Goal: Transaction & Acquisition: Book appointment/travel/reservation

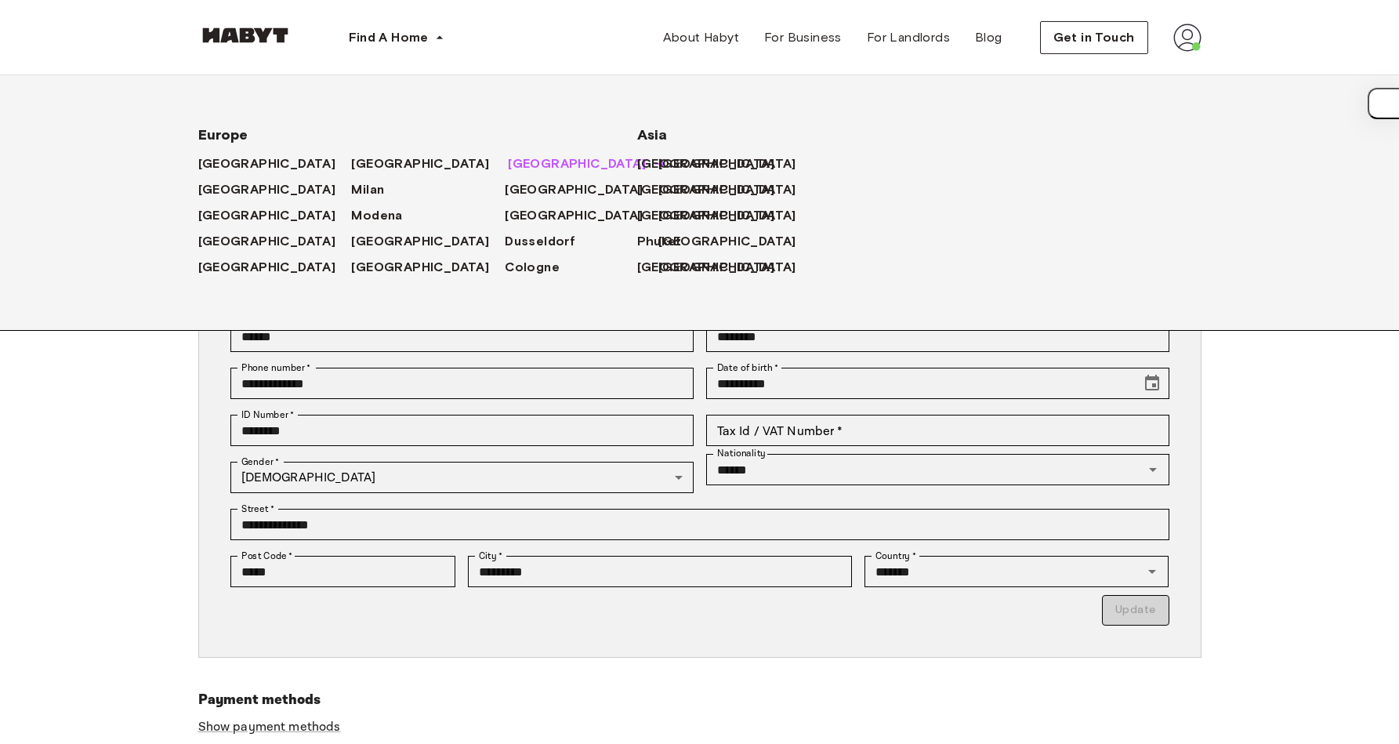
click at [508, 162] on span "[GEOGRAPHIC_DATA]" at bounding box center [577, 163] width 138 height 19
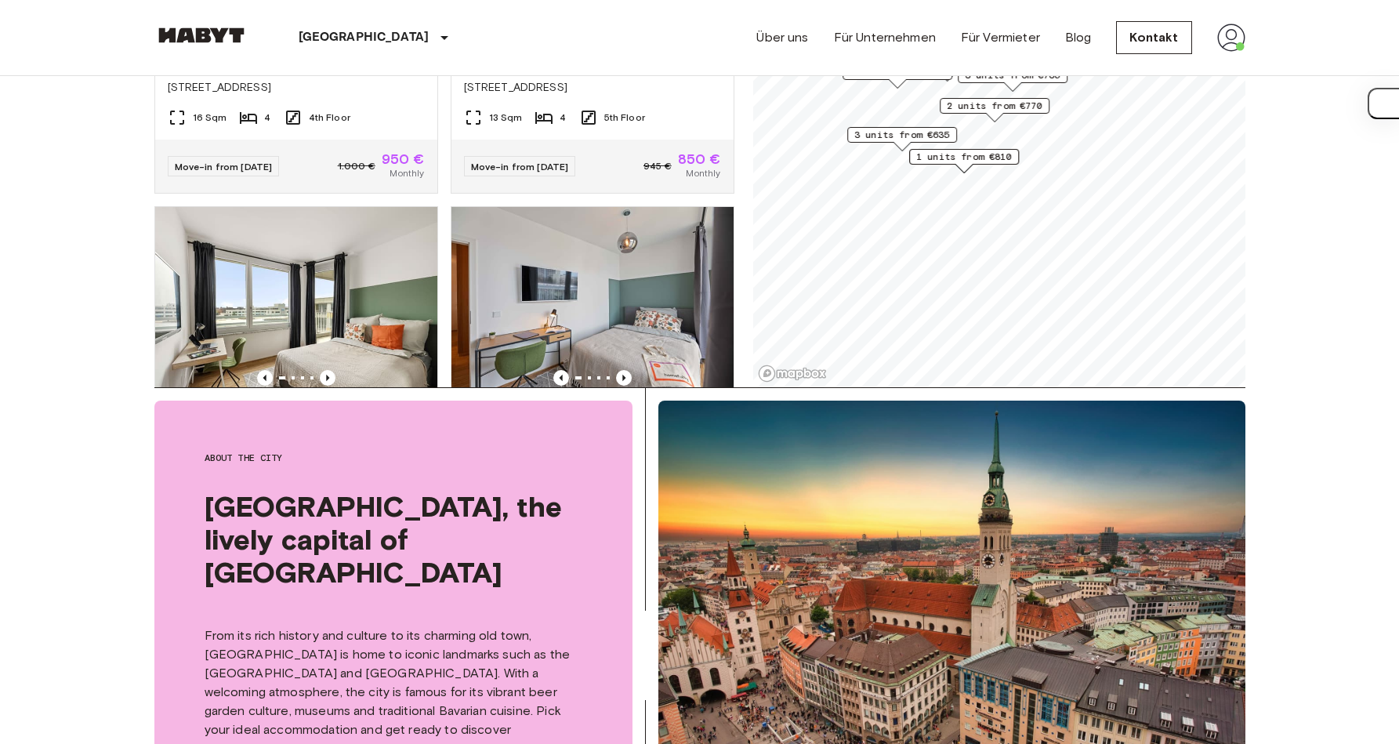
scroll to position [362, 0]
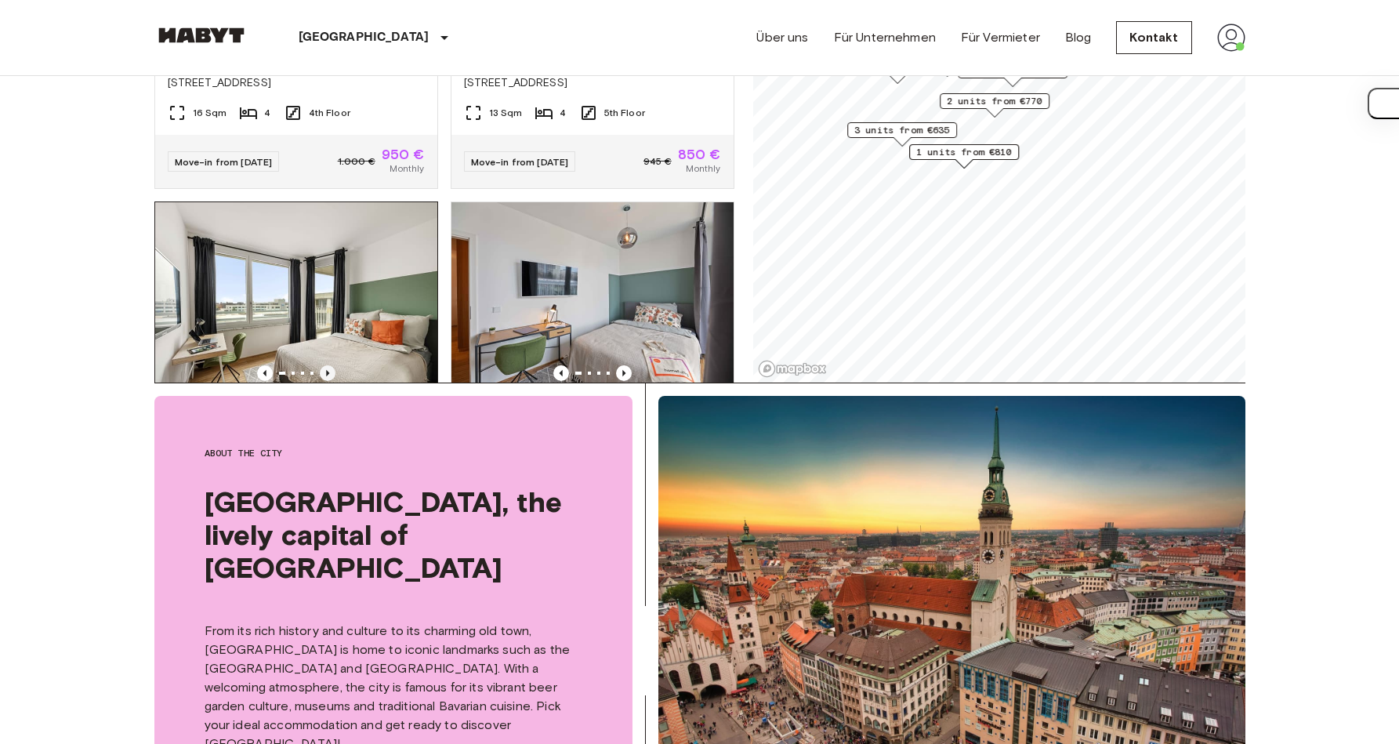
click at [326, 370] on icon "Previous image" at bounding box center [327, 373] width 3 height 6
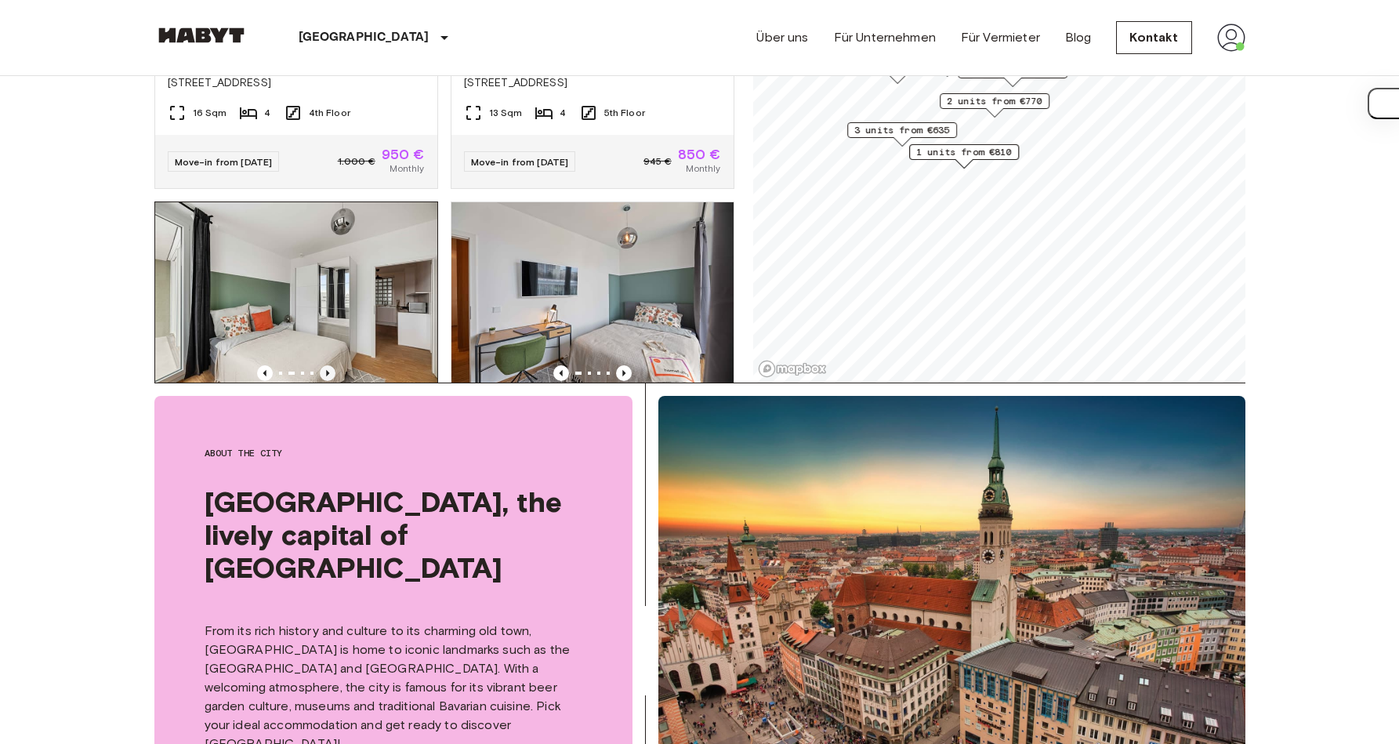
click at [322, 365] on icon "Previous image" at bounding box center [328, 373] width 16 height 16
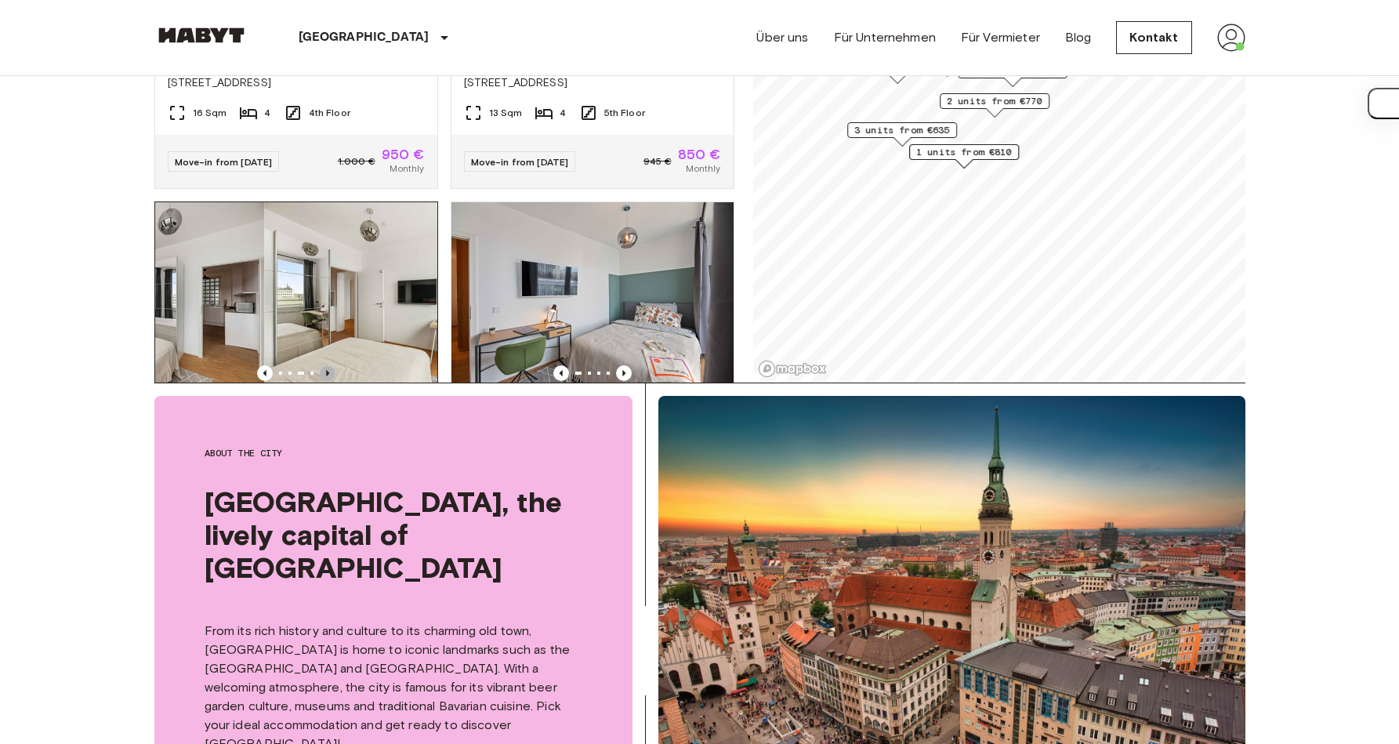
click at [321, 365] on icon "Previous image" at bounding box center [328, 373] width 16 height 16
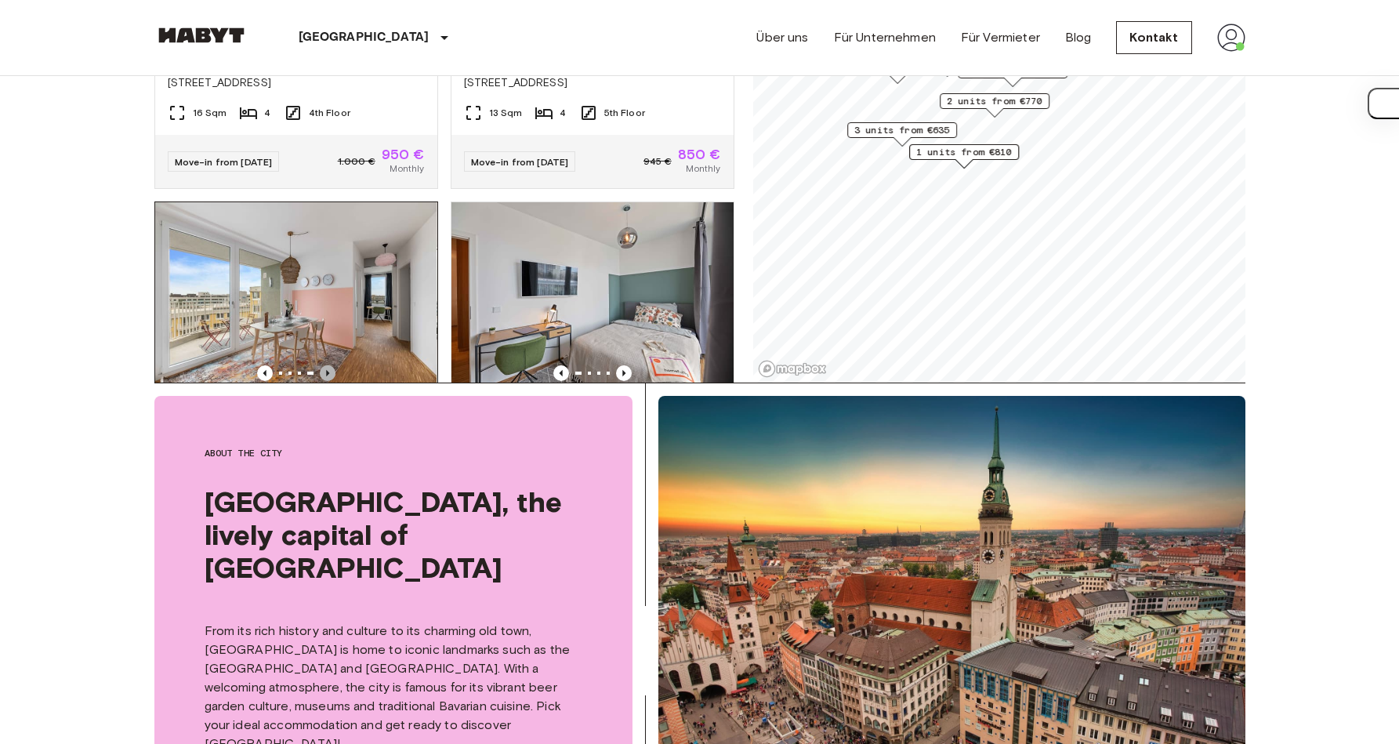
click at [321, 365] on icon "Previous image" at bounding box center [328, 373] width 16 height 16
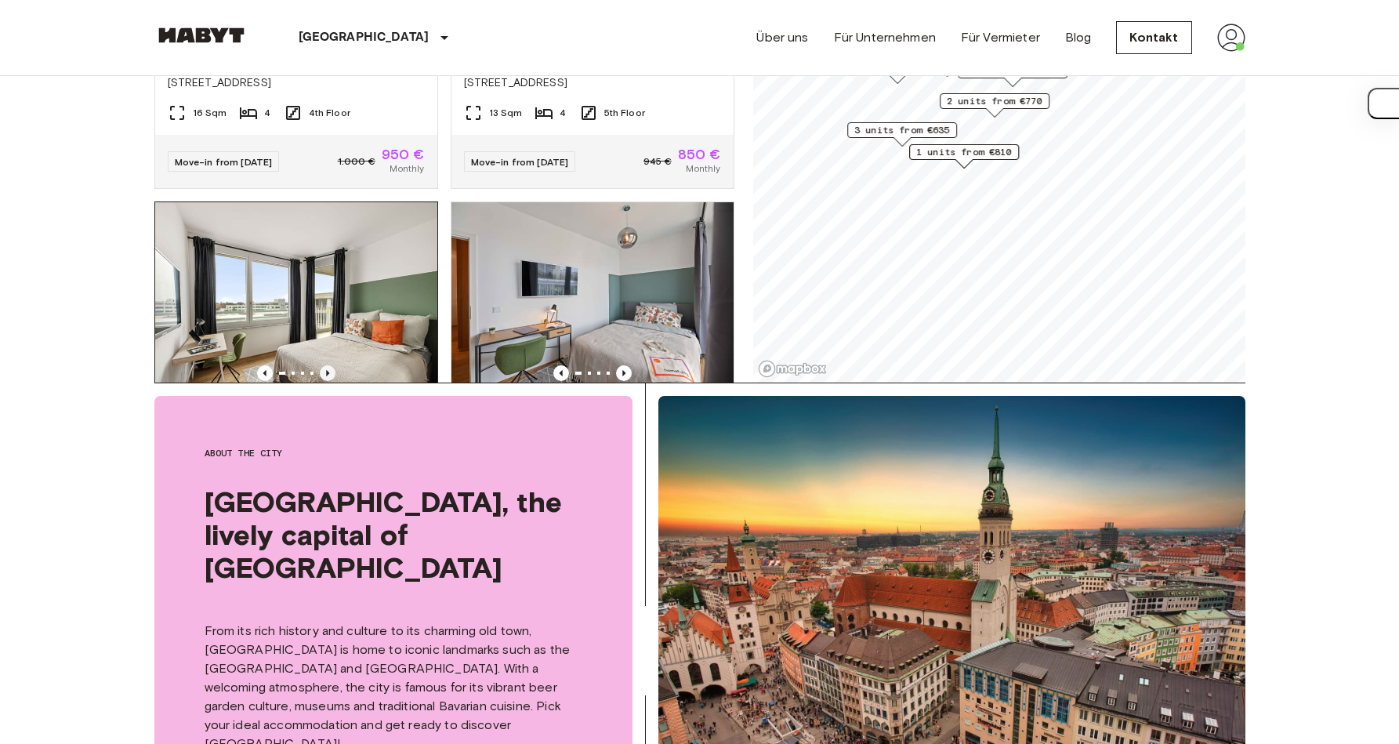
click at [320, 365] on icon "Previous image" at bounding box center [328, 373] width 16 height 16
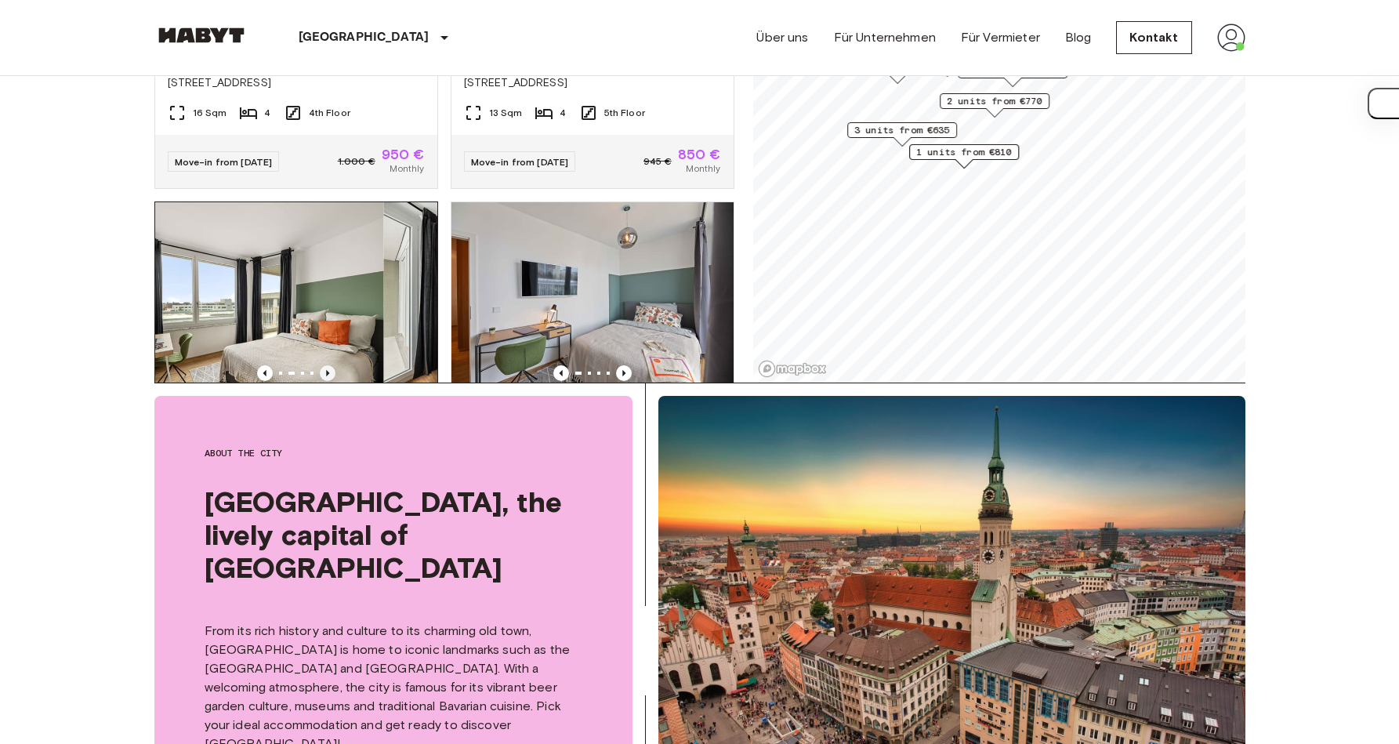
click at [320, 365] on icon "Previous image" at bounding box center [328, 373] width 16 height 16
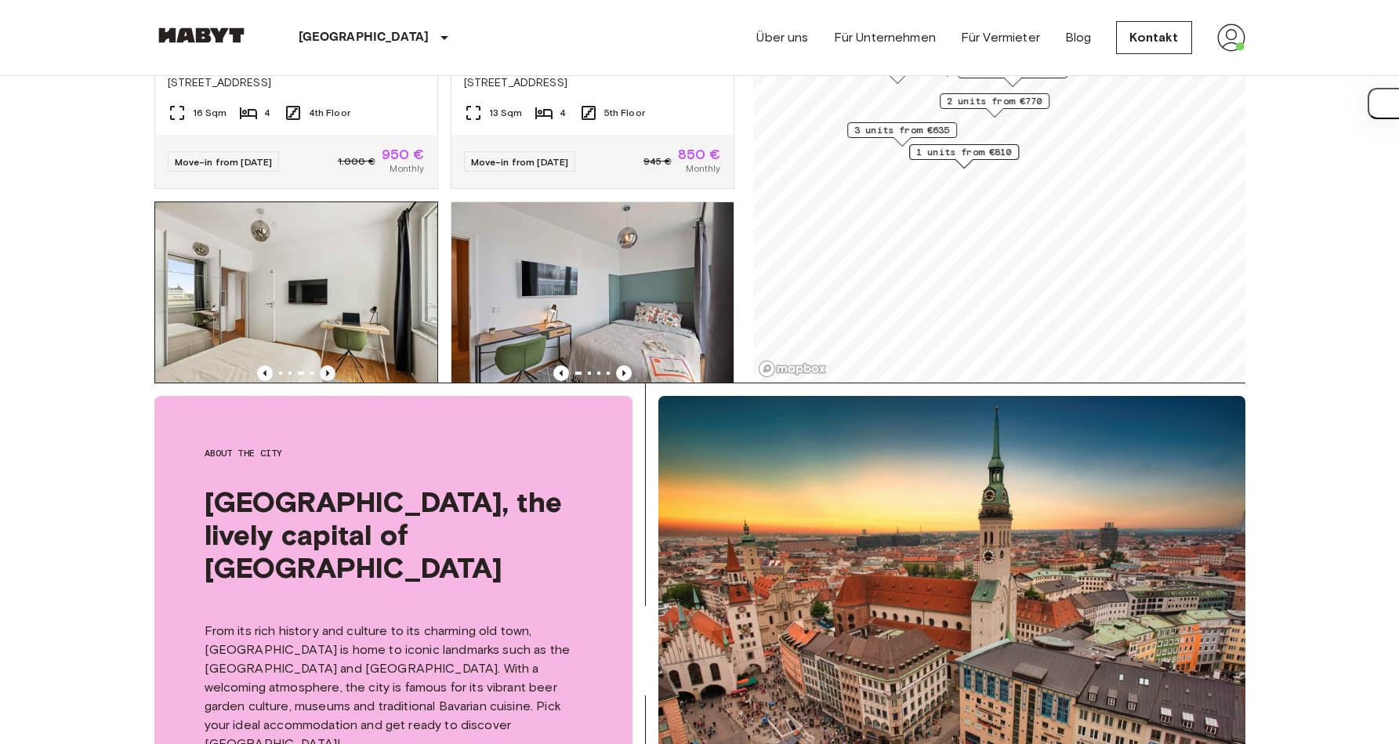
click at [320, 365] on icon "Previous image" at bounding box center [328, 373] width 16 height 16
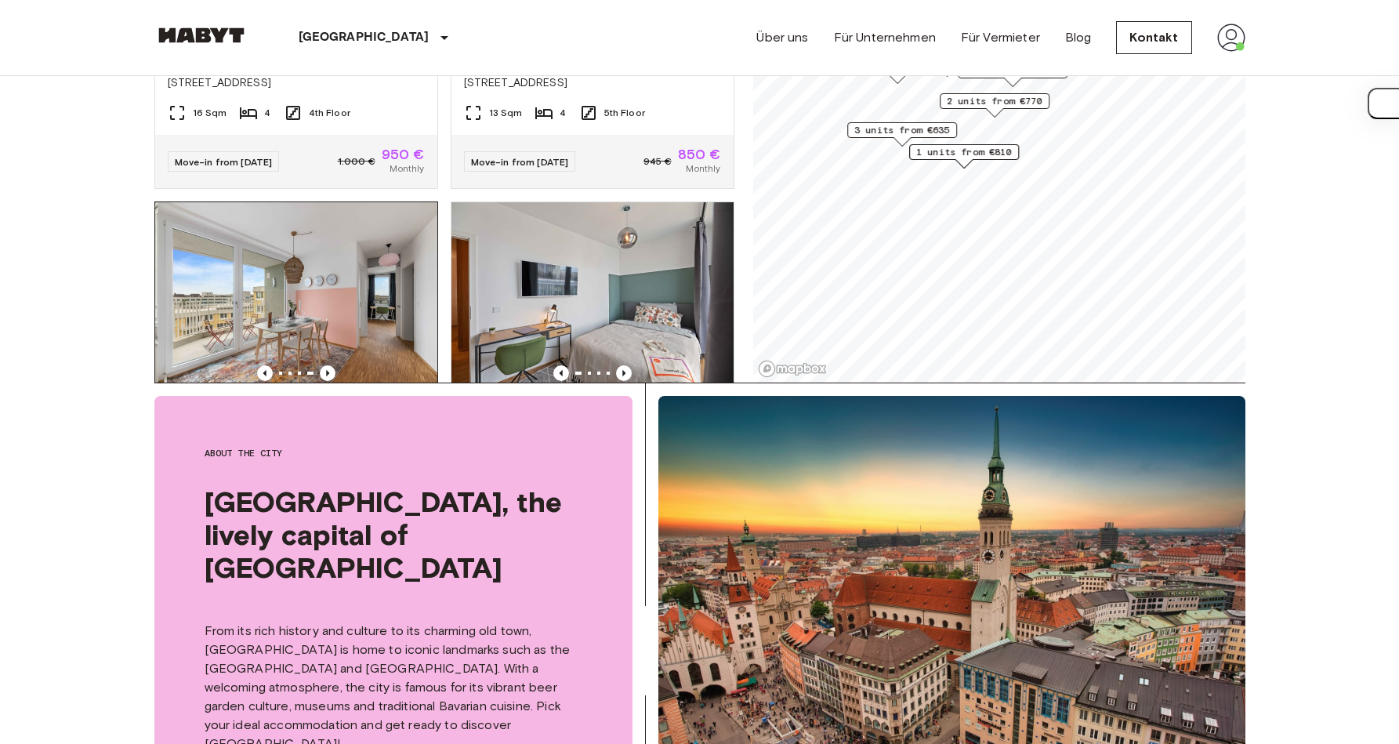
click at [319, 319] on img at bounding box center [299, 296] width 282 height 188
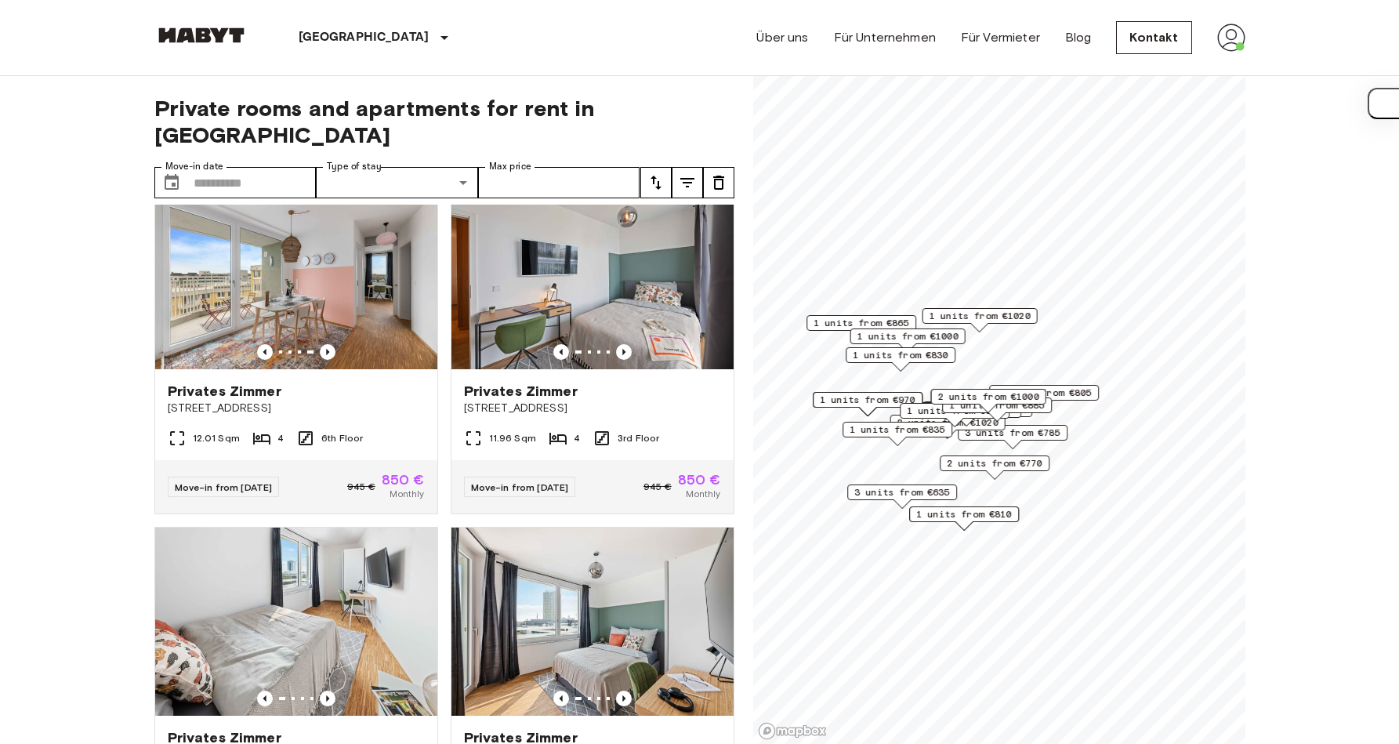
scroll to position [0, 0]
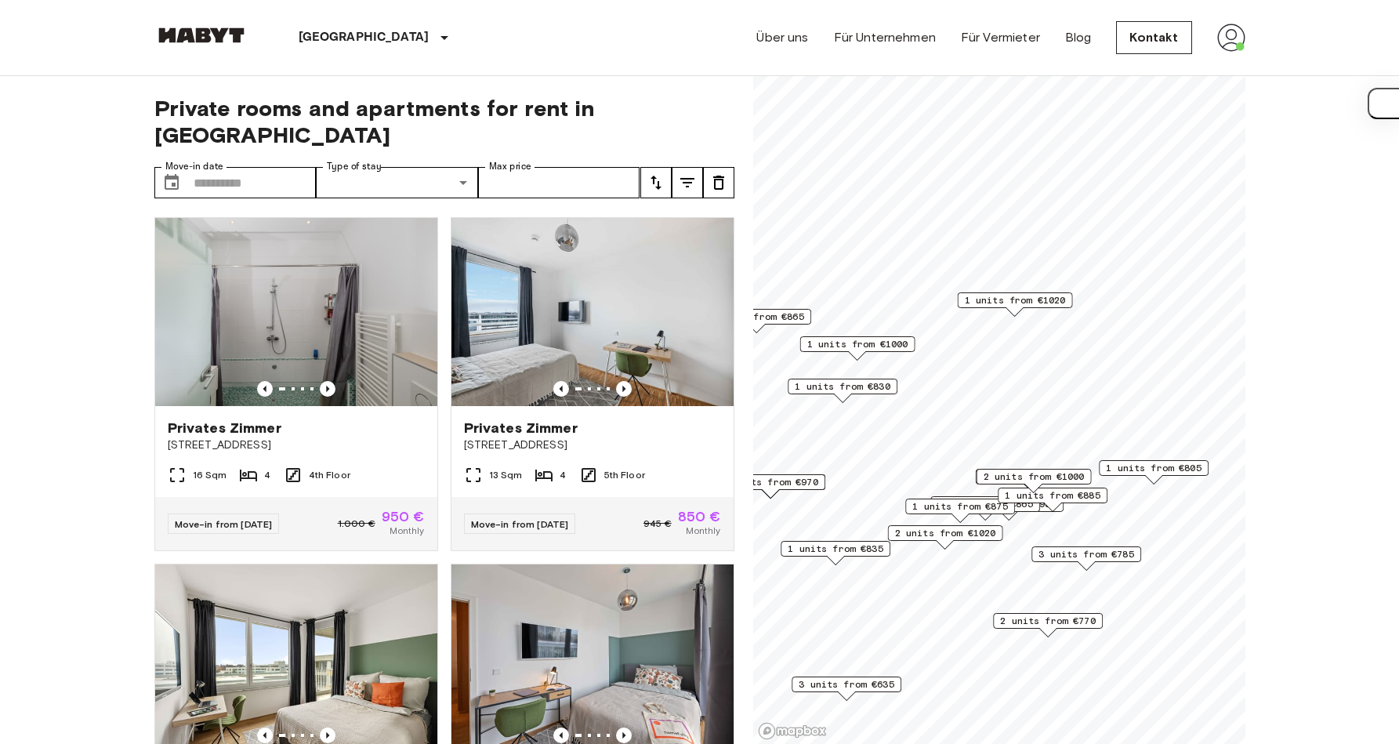
click at [1022, 308] on div "Map marker" at bounding box center [1014, 311] width 17 height 9
click at [1018, 299] on span "1 units from €1020" at bounding box center [1014, 300] width 101 height 14
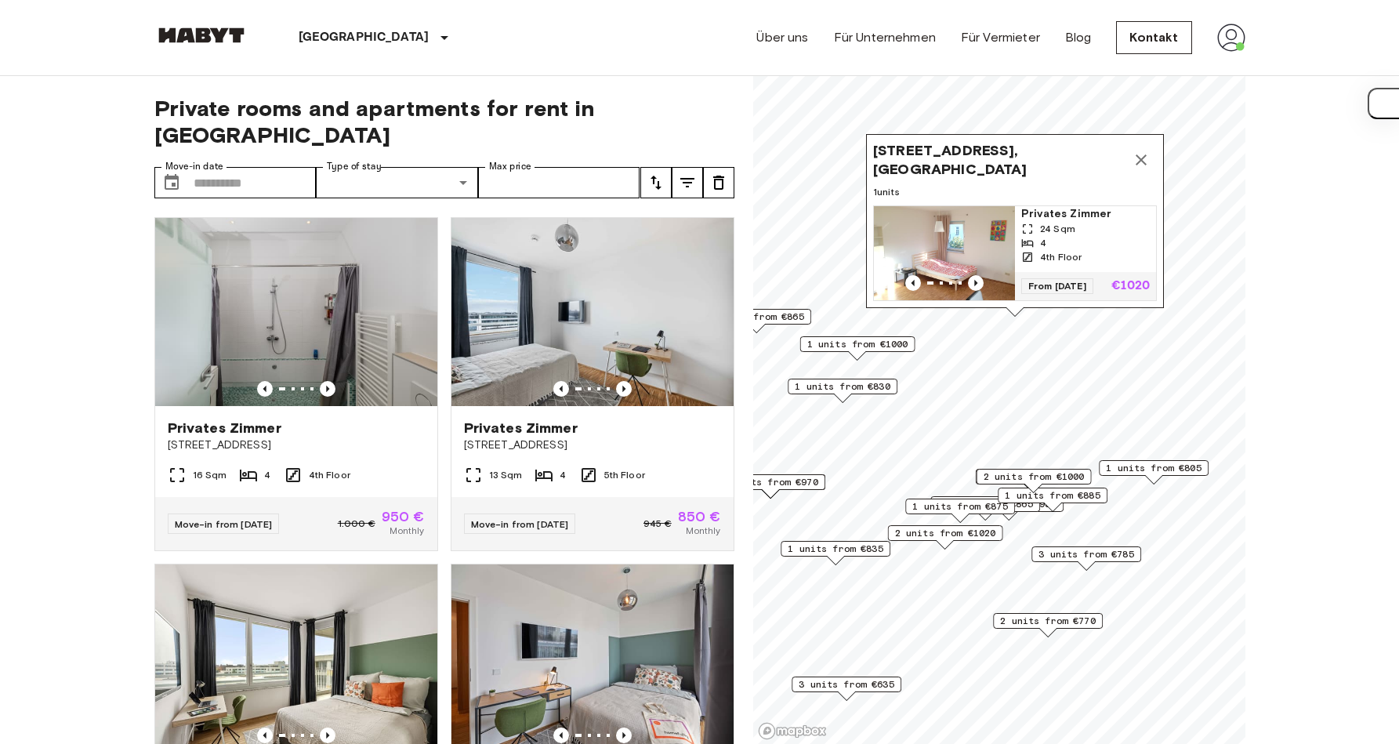
click at [1147, 150] on icon "Map marker" at bounding box center [1141, 159] width 19 height 19
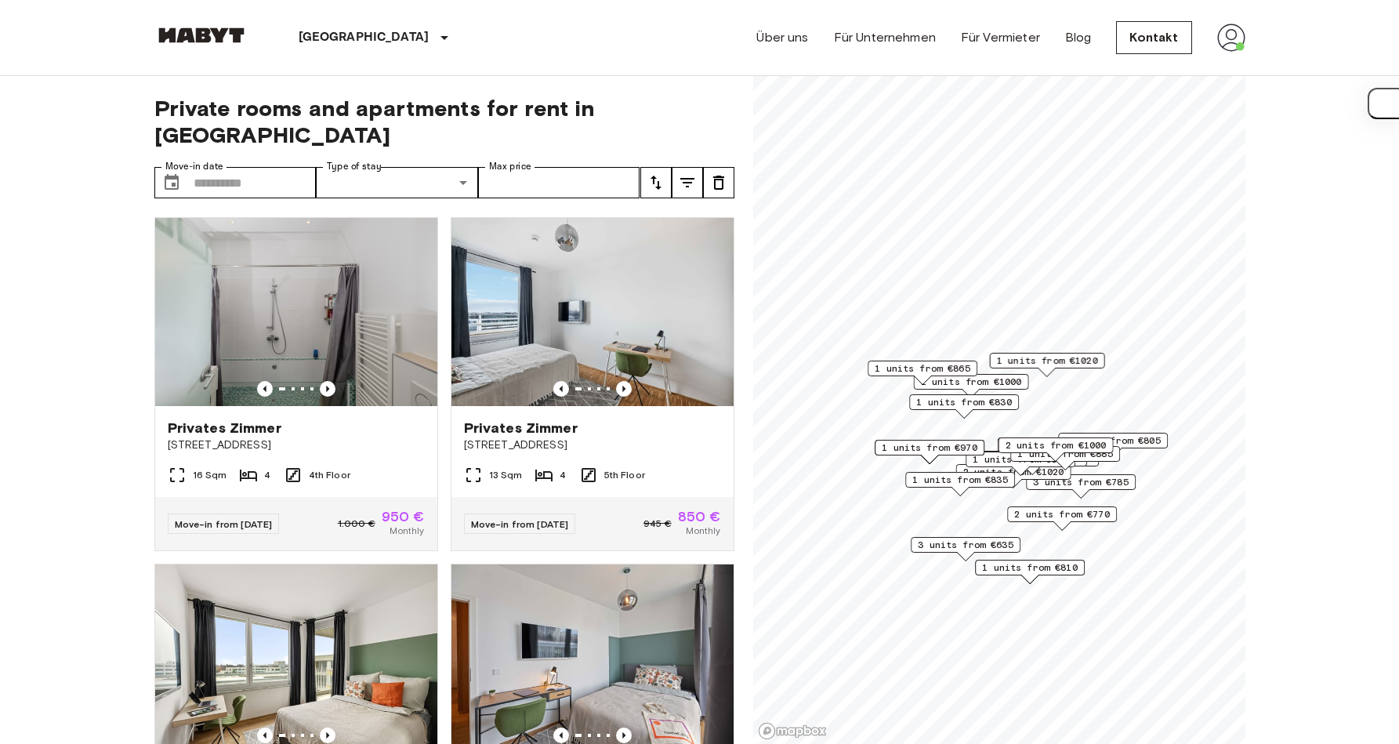
click at [489, 45] on div "München Europa Amsterdam Berlin Brüssel Köln Dusseldorf Frankfurt Graz Hamburg …" at bounding box center [699, 37] width 1091 height 75
click at [491, 47] on div "München Europa Amsterdam Berlin Brüssel Köln Dusseldorf Frankfurt Graz Hamburg …" at bounding box center [699, 37] width 1091 height 75
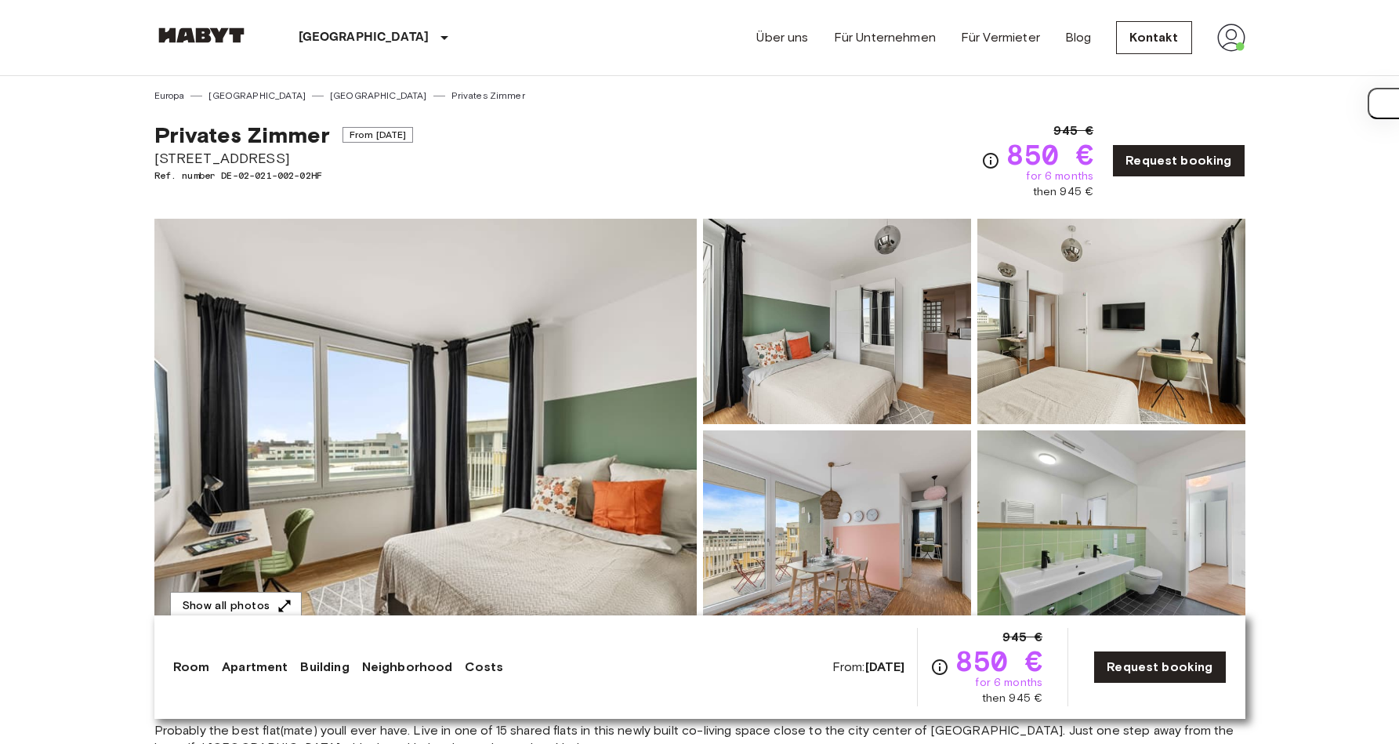
click at [513, 335] on img at bounding box center [425, 427] width 542 height 417
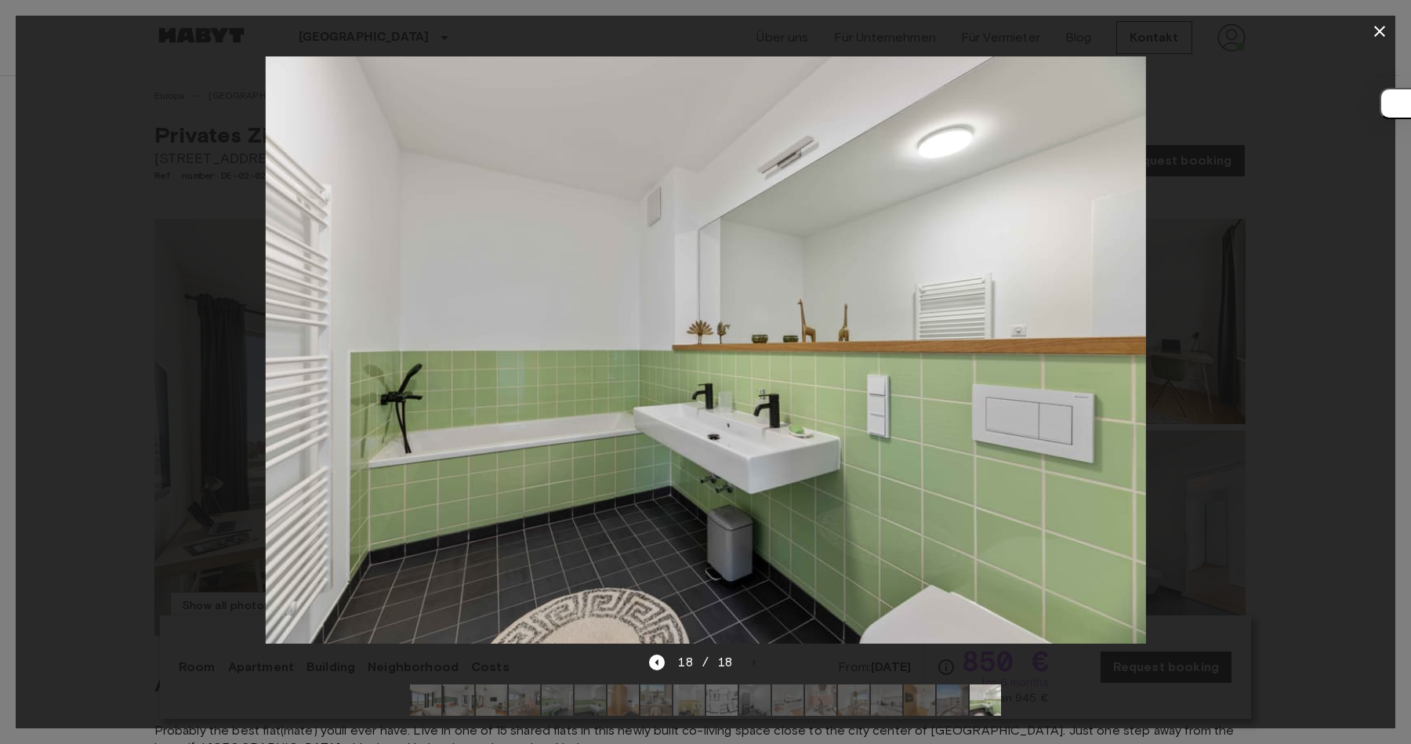
click at [1328, 299] on div at bounding box center [705, 350] width 1379 height 606
click at [1315, 153] on div at bounding box center [705, 350] width 1379 height 606
click at [1382, 36] on icon "button" at bounding box center [1379, 31] width 19 height 19
